Goal: Task Accomplishment & Management: Use online tool/utility

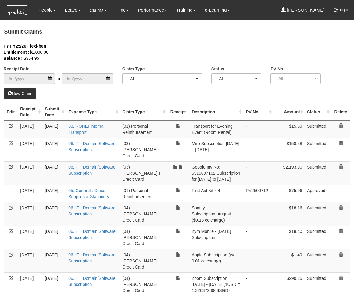
select select "50"
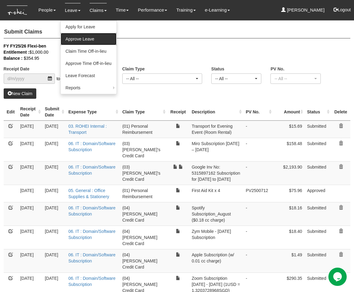
click at [83, 37] on link "Approve Leave" at bounding box center [89, 39] width 56 height 12
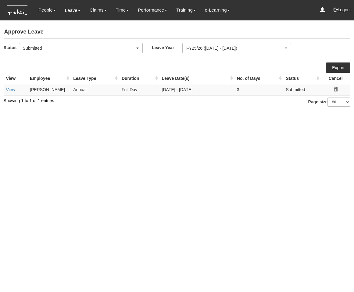
select select "50"
drag, startPoint x: 143, startPoint y: 143, endPoint x: 145, endPoint y: 140, distance: 3.2
click at [142, 113] on html "Toggle navigation People Personal Information Staff Directory Leave Apply for L…" at bounding box center [177, 56] width 354 height 113
click at [9, 87] on link "View" at bounding box center [10, 89] width 9 height 5
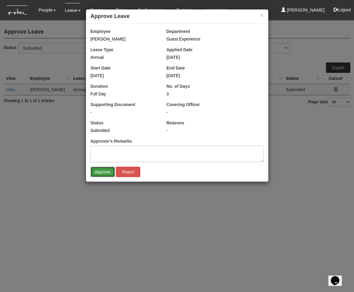
click at [105, 171] on input "Approve" at bounding box center [102, 172] width 24 height 10
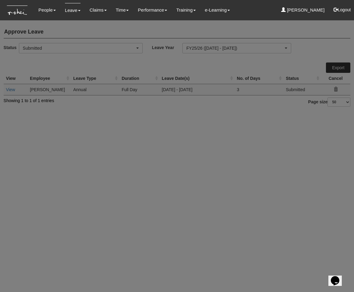
select select "50"
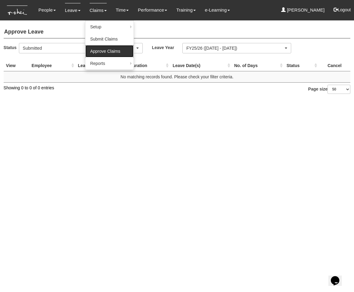
click at [99, 46] on link "Approve Claims" at bounding box center [109, 51] width 48 height 12
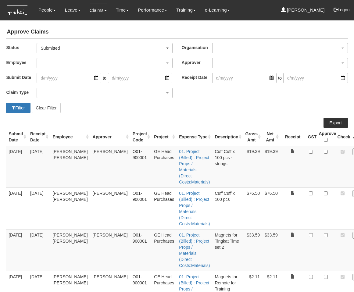
select select "50"
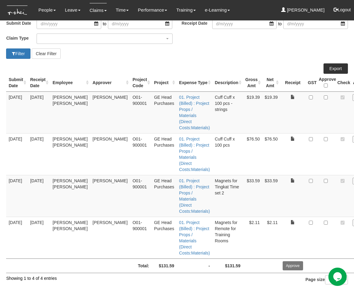
scroll to position [54, 16]
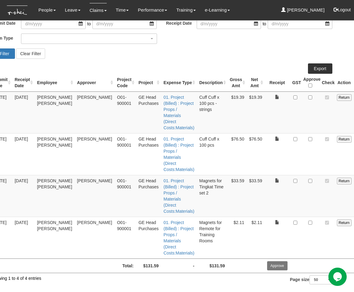
click at [227, 121] on td "$19.39" at bounding box center [236, 112] width 19 height 42
click at [227, 109] on td "$19.39" at bounding box center [236, 112] width 19 height 42
click at [301, 87] on th "Approve" at bounding box center [310, 83] width 19 height 18
click at [308, 86] on input "\a Approve\a \a \a" at bounding box center [310, 85] width 4 height 4
checkbox input "true"
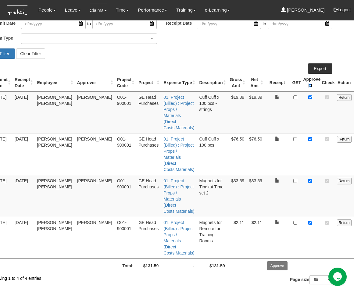
checkbox input "true"
click at [267, 266] on input "Approve" at bounding box center [277, 265] width 20 height 9
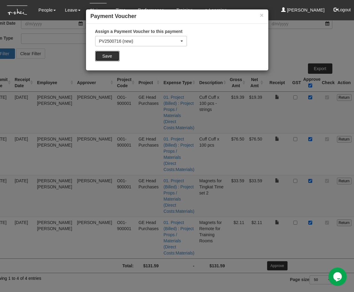
click at [111, 57] on input "Save" at bounding box center [107, 56] width 24 height 10
